Goal: Information Seeking & Learning: Check status

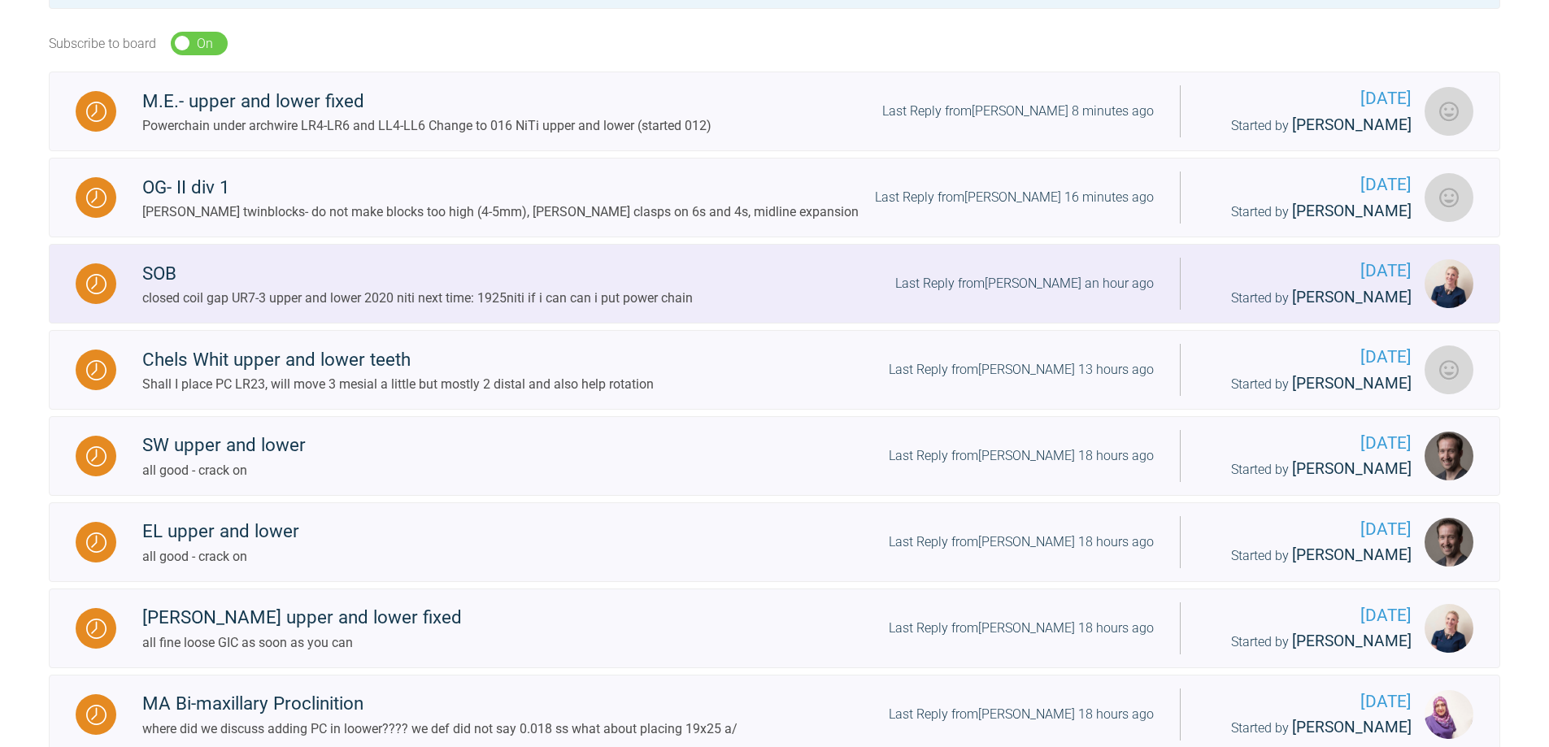
scroll to position [413, 0]
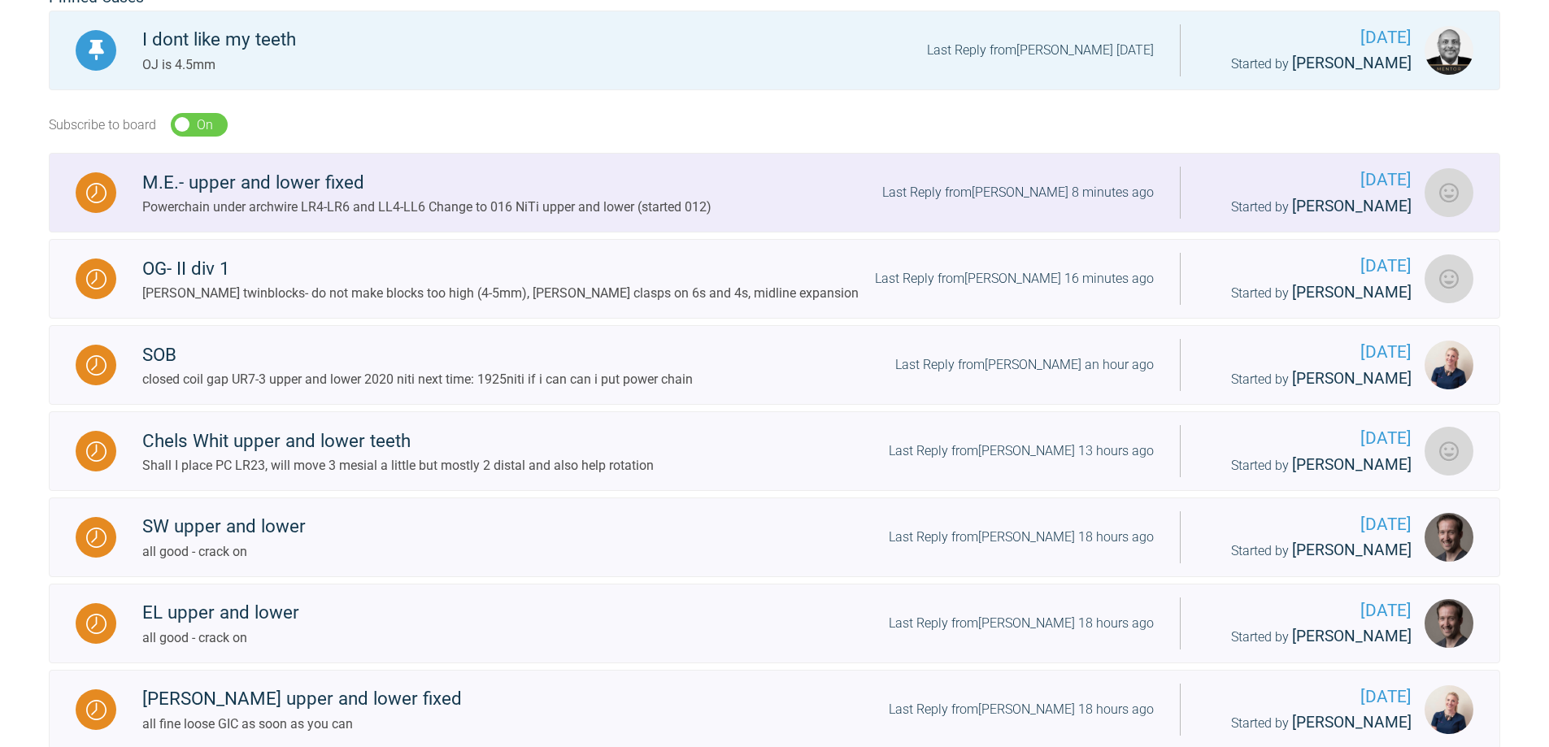
click at [105, 189] on img at bounding box center [96, 193] width 20 height 20
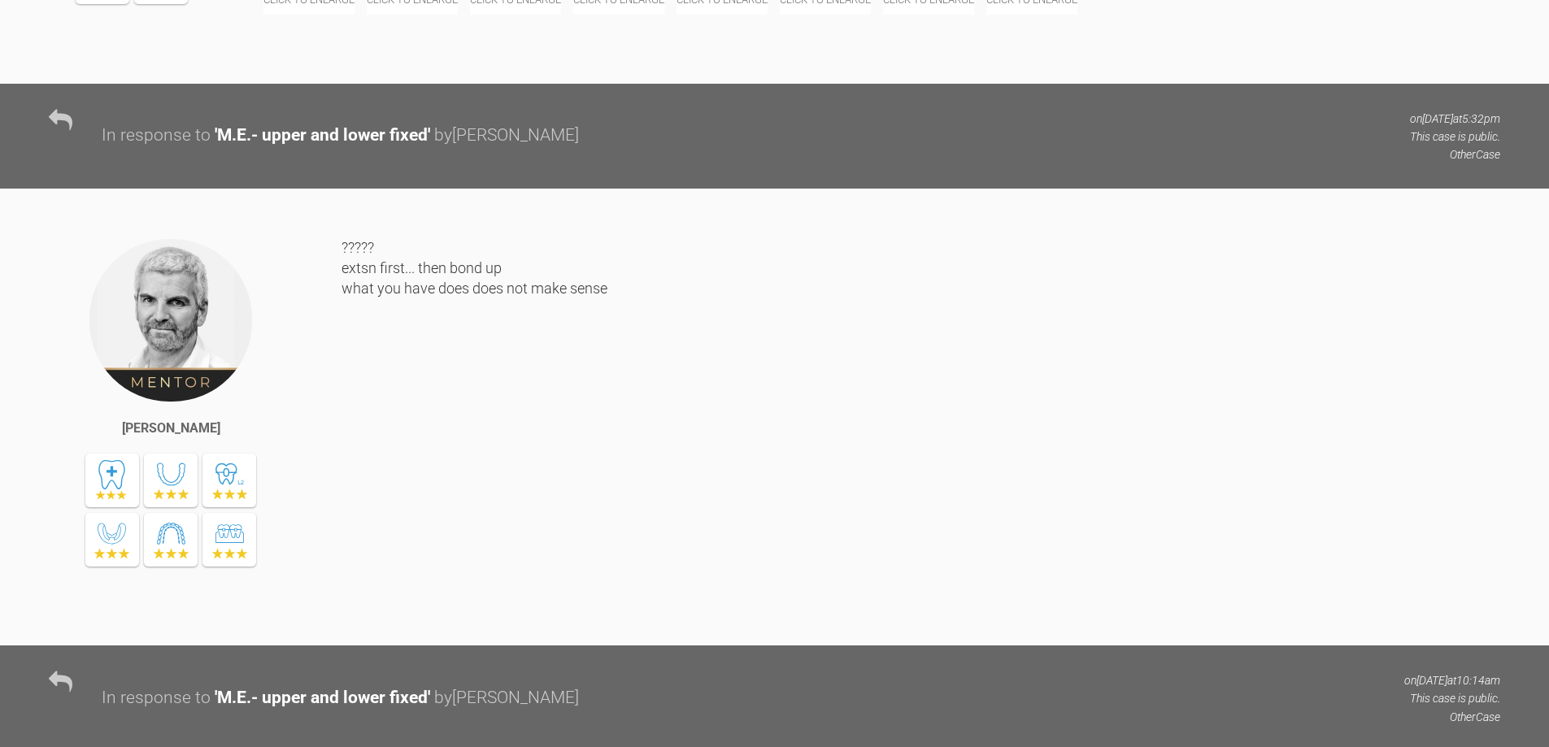
scroll to position [3642, 0]
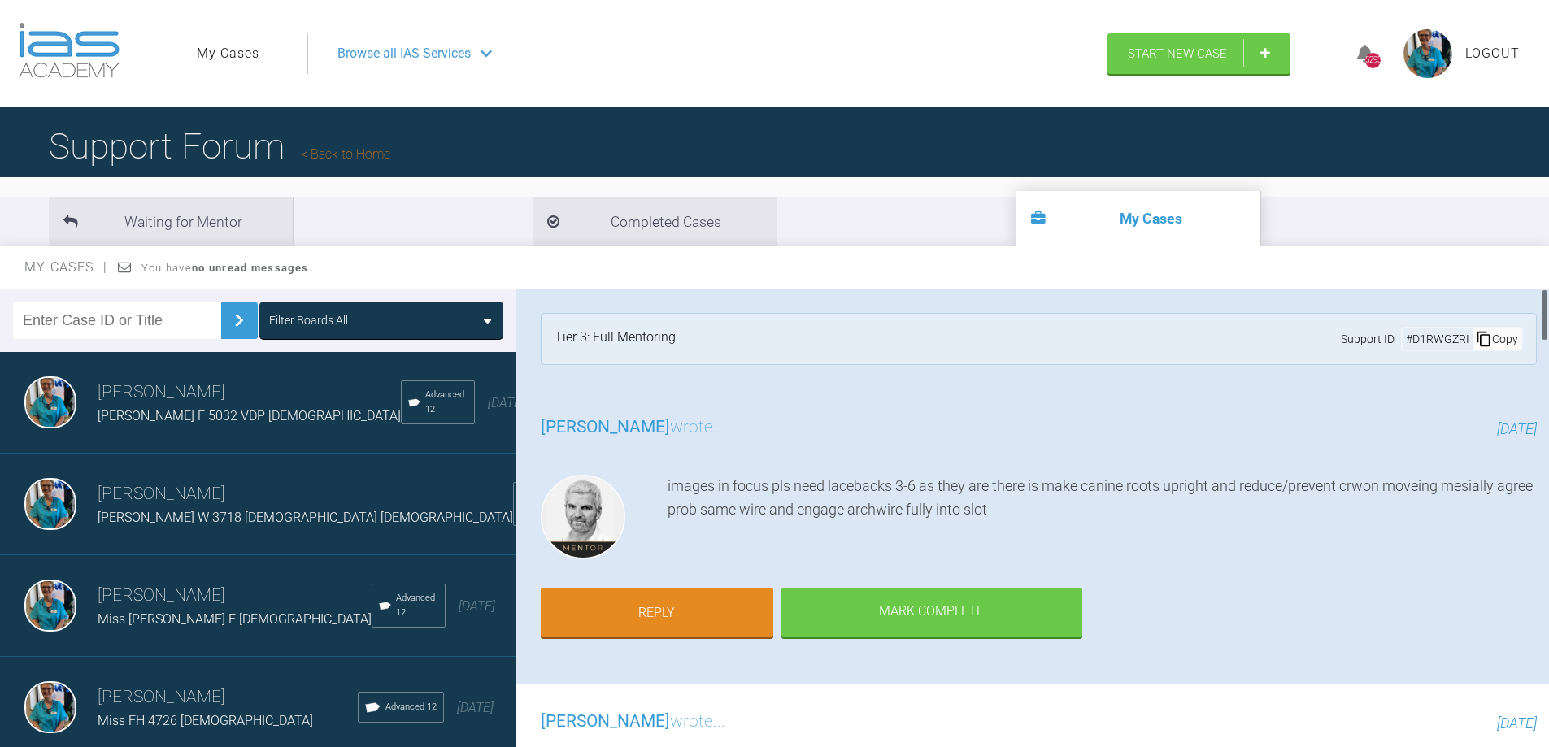
scroll to position [381, 0]
